Goal: Task Accomplishment & Management: Manage account settings

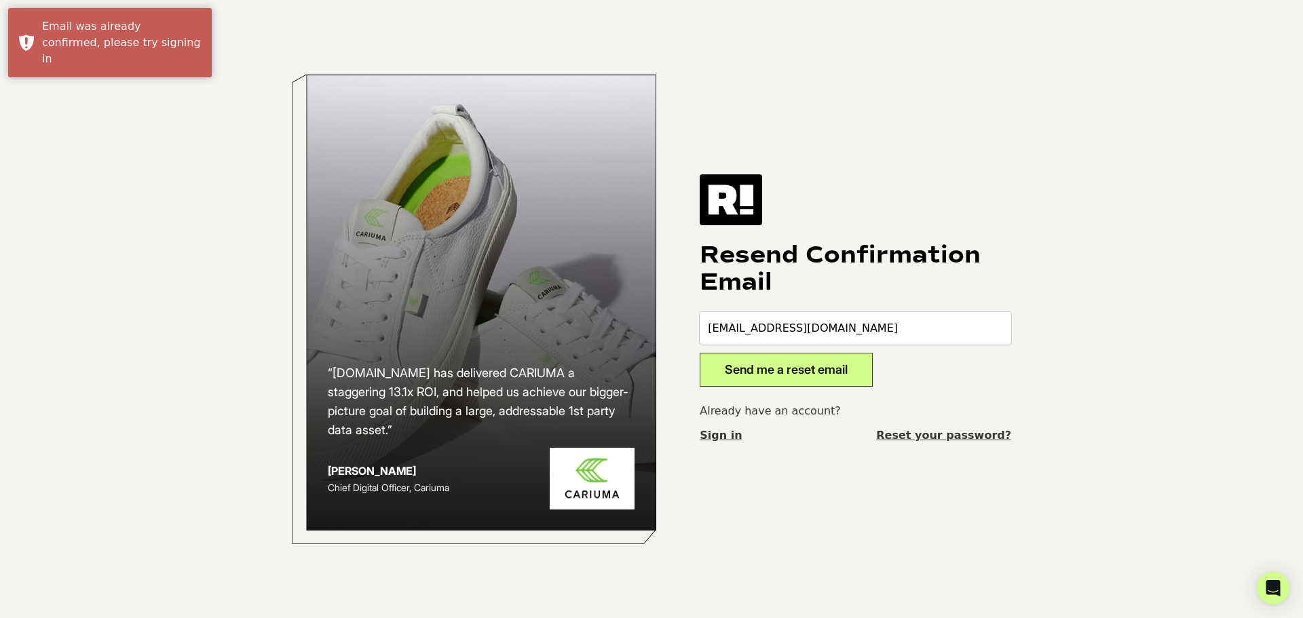
click at [225, 223] on body "“[DOMAIN_NAME] has delivered CARIUMA a staggering 13.1x ROI, and helped us achi…" at bounding box center [651, 309] width 1303 height 618
click at [711, 434] on link "Sign in" at bounding box center [721, 435] width 42 height 16
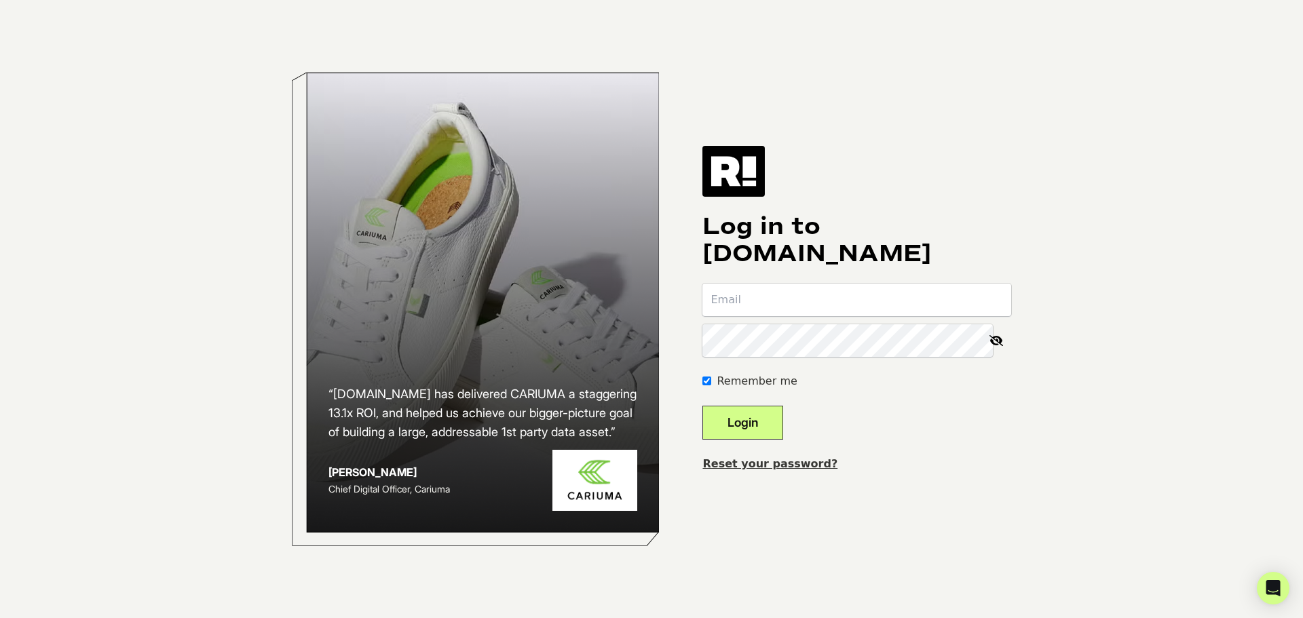
click at [812, 307] on input "email" at bounding box center [856, 300] width 309 height 33
click at [826, 307] on input "email" at bounding box center [856, 300] width 309 height 33
click at [798, 304] on input "email" at bounding box center [856, 300] width 309 height 33
click at [879, 396] on form "Remember me Login" at bounding box center [856, 362] width 309 height 156
click at [800, 299] on input "email" at bounding box center [856, 300] width 309 height 33
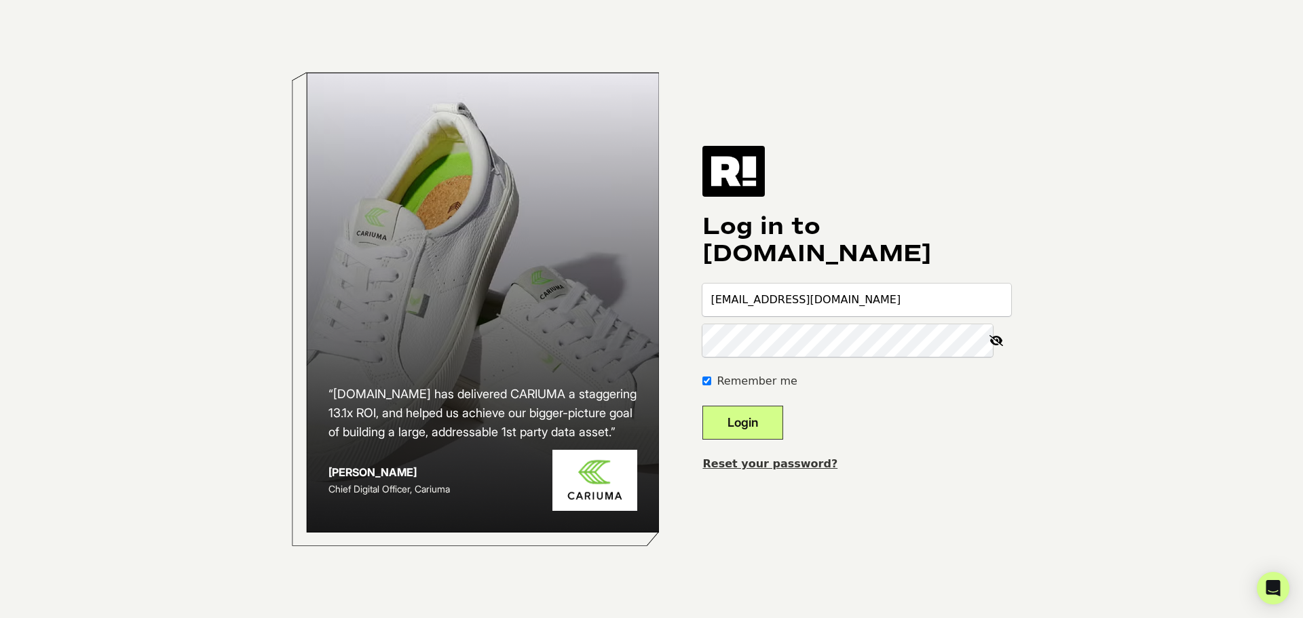
type input "caleb@bioproteintech.com"
click at [887, 383] on div "Remember me" at bounding box center [856, 381] width 309 height 16
click at [993, 339] on icon at bounding box center [996, 340] width 30 height 33
click at [702, 406] on button "Login" at bounding box center [742, 423] width 81 height 34
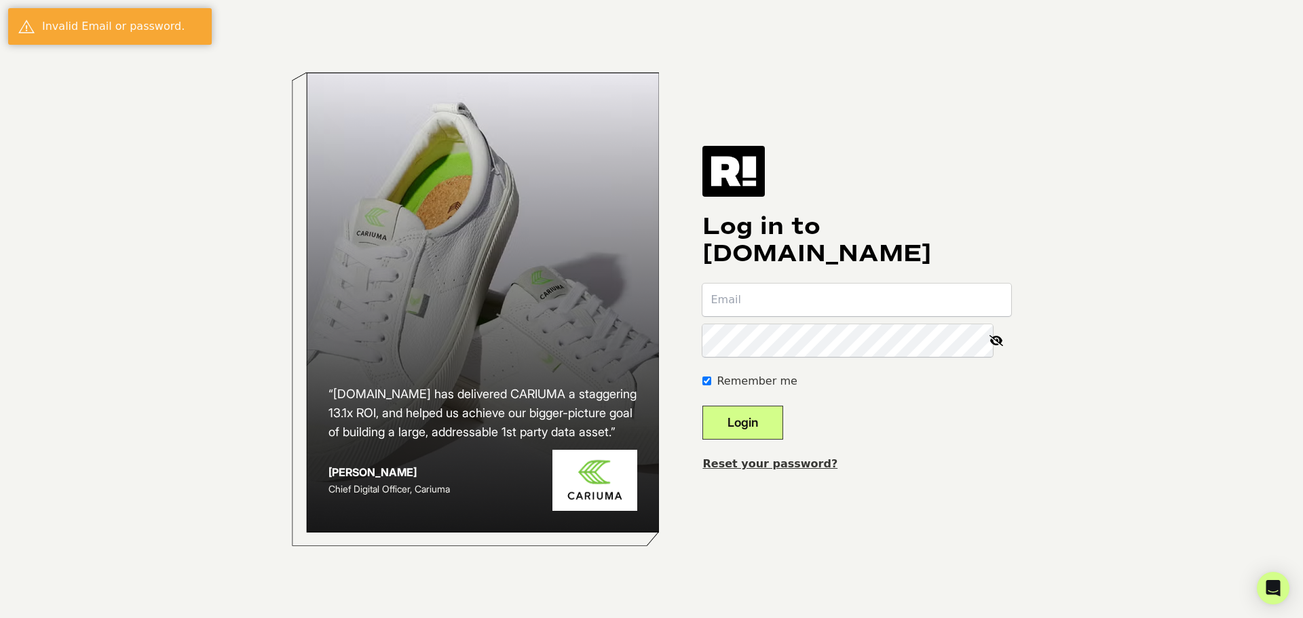
click at [776, 467] on link "Reset your password?" at bounding box center [769, 463] width 135 height 13
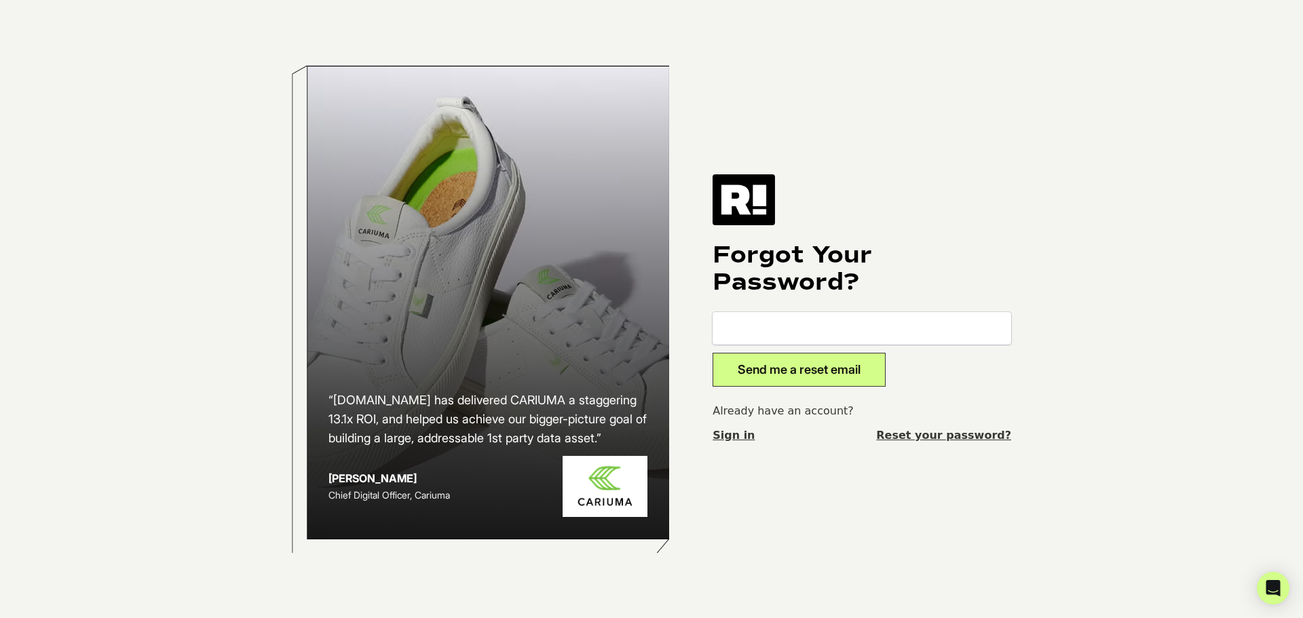
click at [840, 320] on input "email" at bounding box center [861, 328] width 299 height 33
type input "[EMAIL_ADDRESS][DOMAIN_NAME]"
click at [940, 354] on form "caleb@bioproteintech.com Send me a reset email" at bounding box center [861, 349] width 299 height 75
click at [847, 365] on button "Send me a reset email" at bounding box center [798, 370] width 173 height 34
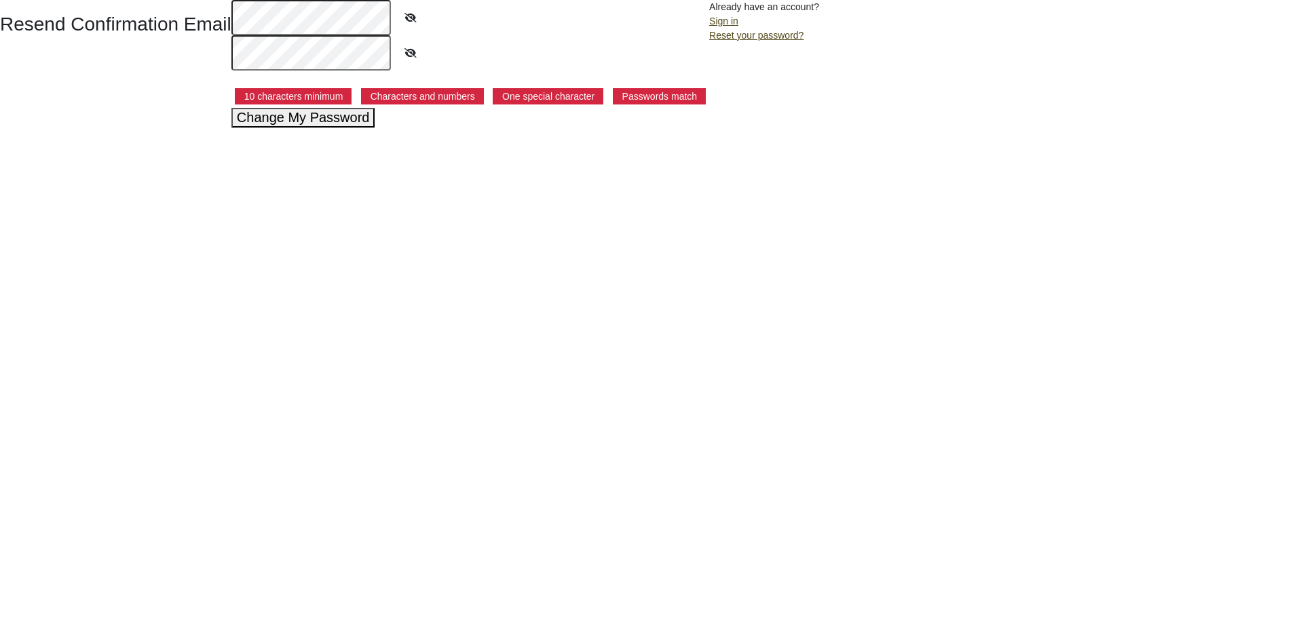
click at [422, 10] on icon at bounding box center [411, 17] width 34 height 31
click at [334, 128] on html "Resend Confirmation Email 10 characters minimum Characters and numbers One spec…" at bounding box center [651, 64] width 1303 height 128
click at [351, 123] on button "Change My Password" at bounding box center [303, 118] width 144 height 20
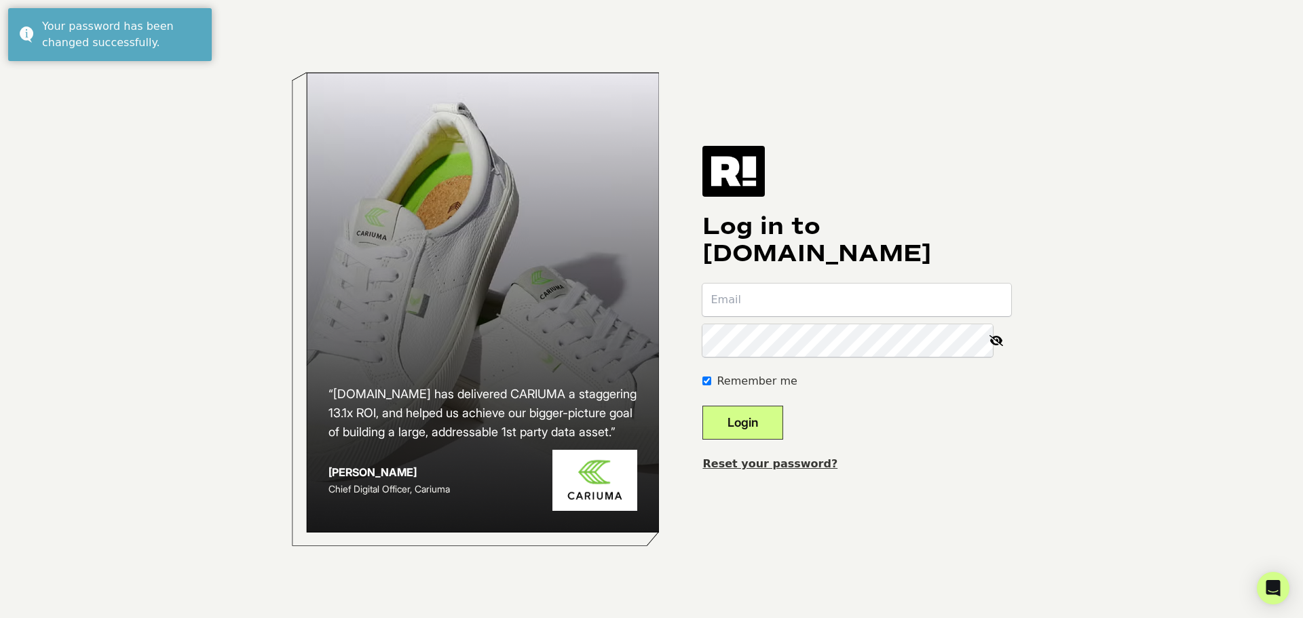
type input "[EMAIL_ADDRESS][DOMAIN_NAME]"
click at [881, 374] on div "Remember me" at bounding box center [856, 381] width 309 height 16
click at [783, 423] on button "Login" at bounding box center [742, 423] width 81 height 34
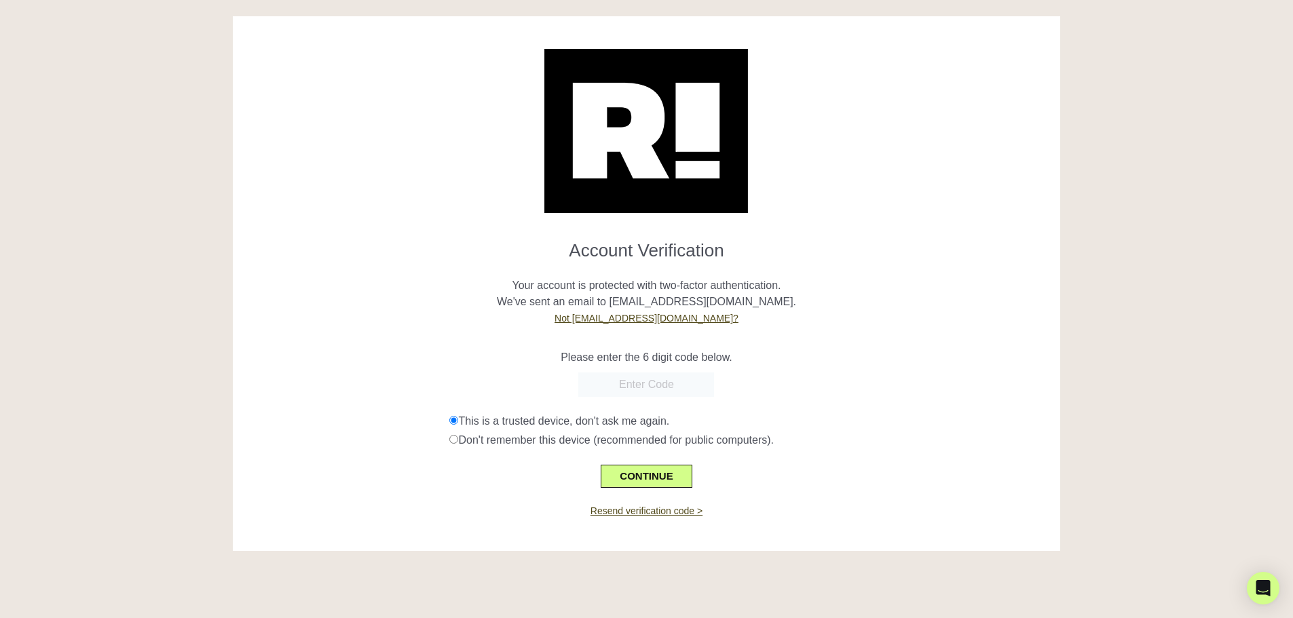
click at [683, 387] on input "text" at bounding box center [646, 385] width 136 height 24
type input "213842"
click at [651, 480] on button "CONTINUE" at bounding box center [645, 476] width 91 height 23
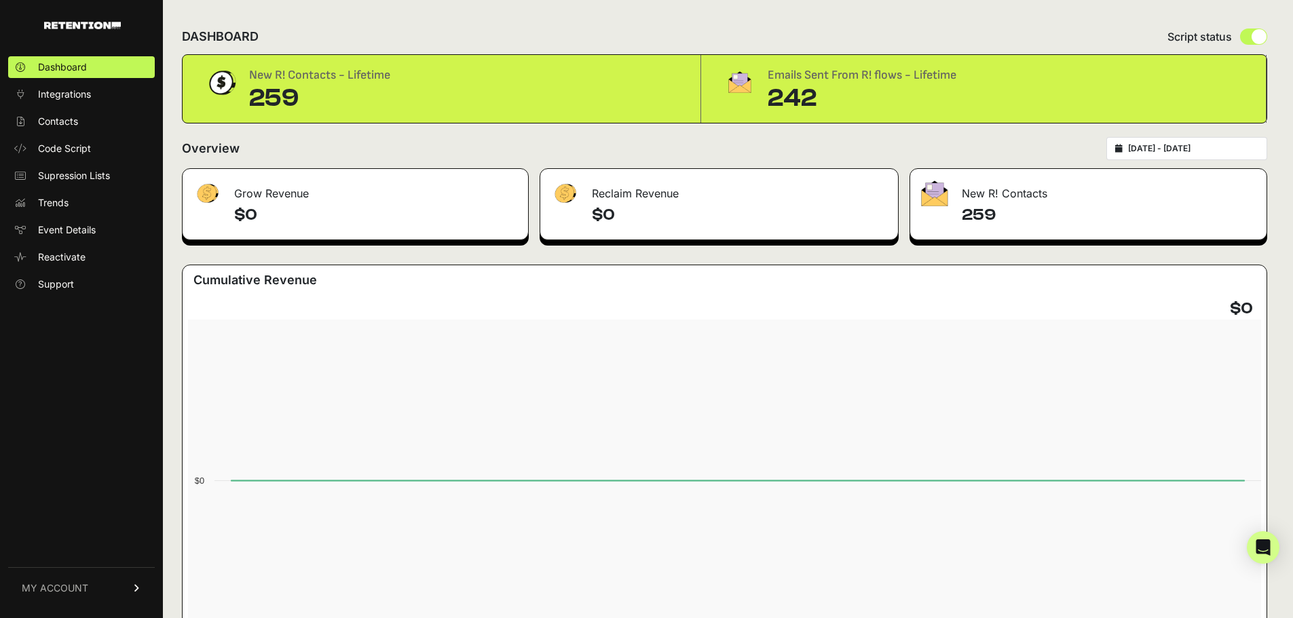
drag, startPoint x: 854, startPoint y: 13, endPoint x: 1047, endPoint y: 31, distance: 193.5
click at [1047, 31] on div "DASHBOARD Script status" at bounding box center [724, 36] width 1085 height 35
drag, startPoint x: 1248, startPoint y: 0, endPoint x: 1051, endPoint y: 24, distance: 199.0
click at [1051, 24] on div "DASHBOARD Script status" at bounding box center [724, 36] width 1085 height 35
drag, startPoint x: 1191, startPoint y: 0, endPoint x: 1003, endPoint y: 20, distance: 189.0
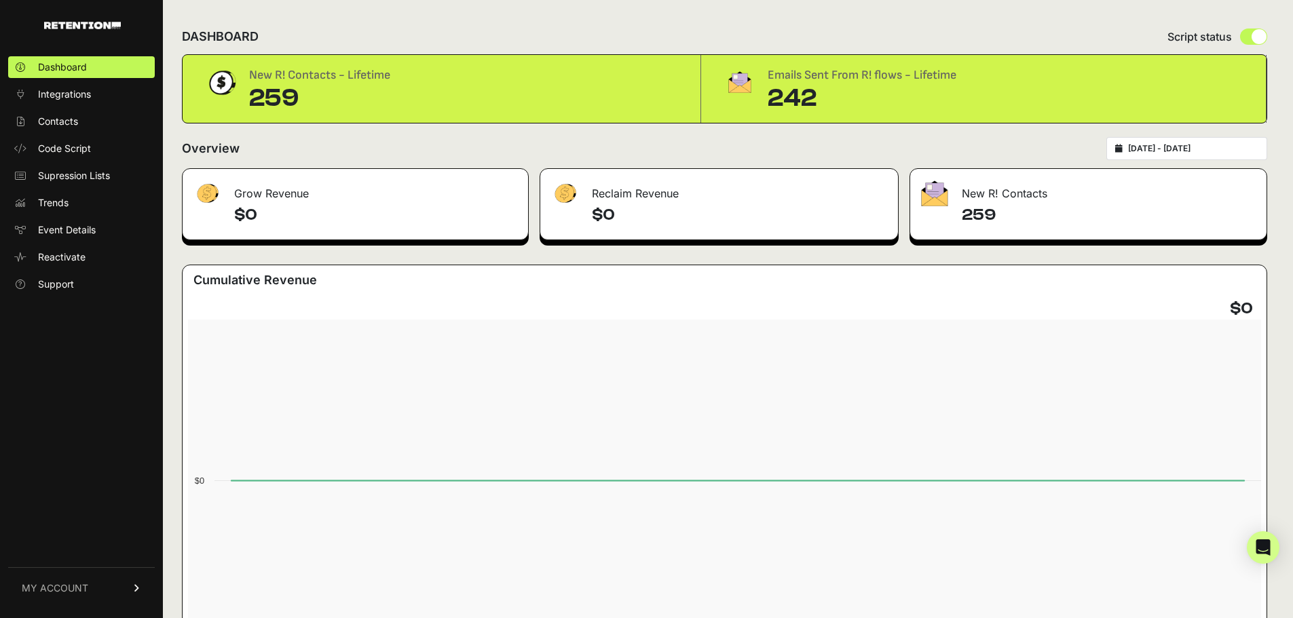
click at [1003, 20] on div "DASHBOARD Script status" at bounding box center [724, 36] width 1085 height 35
